Goal: Book appointment/travel/reservation

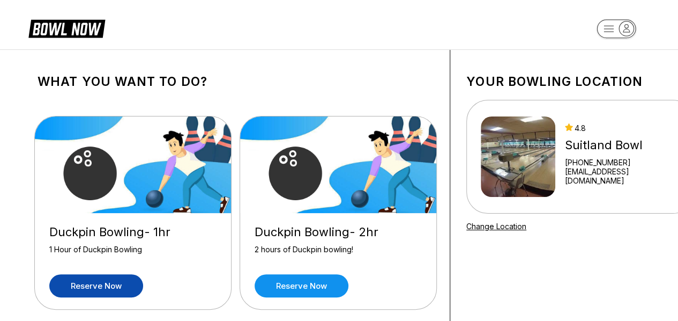
click at [95, 286] on link "Reserve now" at bounding box center [96, 285] width 94 height 23
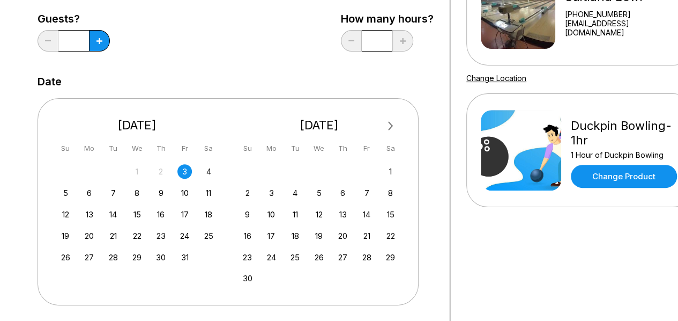
scroll to position [179, 0]
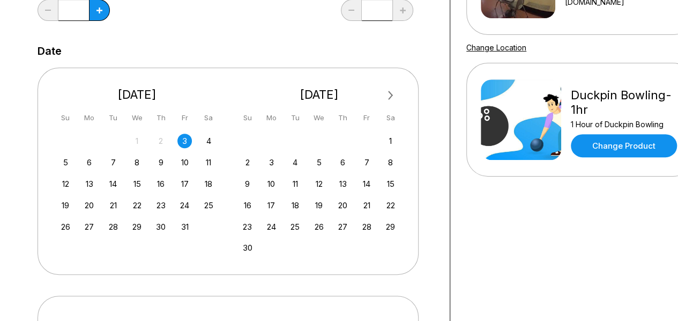
click at [180, 138] on div "3" at bounding box center [184, 140] width 14 height 14
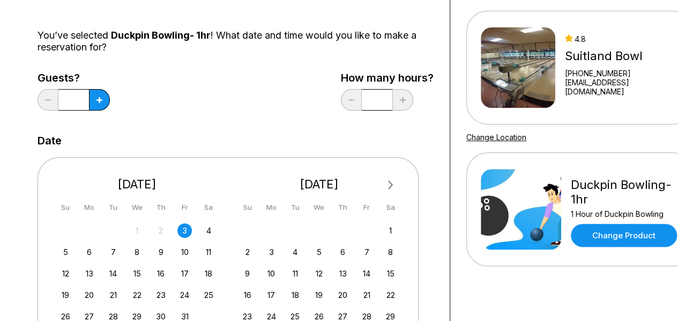
scroll to position [0, 0]
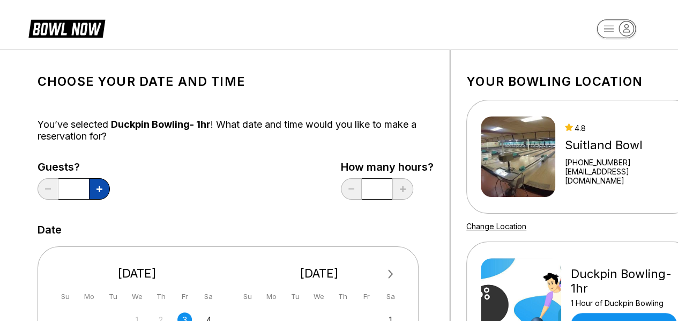
click at [101, 187] on icon at bounding box center [99, 189] width 6 height 6
type input "*"
